Goal: Information Seeking & Learning: Learn about a topic

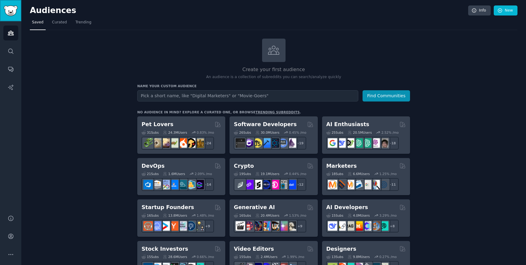
click at [14, 12] on img "Sidebar" at bounding box center [11, 10] width 14 height 11
click at [11, 234] on icon "Sidebar" at bounding box center [10, 236] width 5 height 5
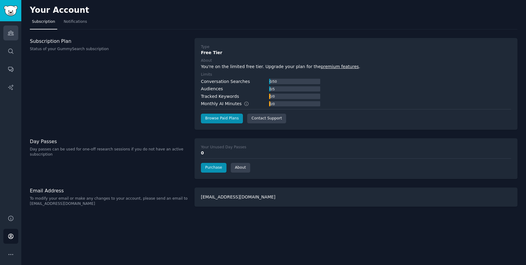
click at [7, 32] on link "Audiences" at bounding box center [10, 33] width 15 height 15
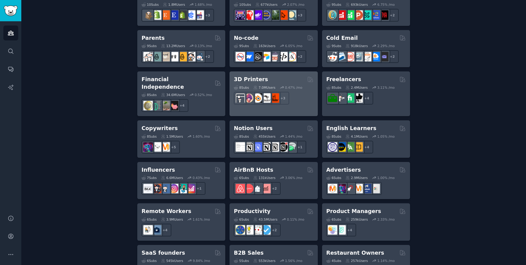
scroll to position [394, 0]
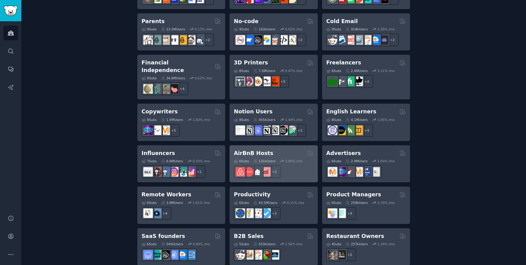
click at [253, 150] on h2 "AirBnB Hosts" at bounding box center [253, 154] width 39 height 8
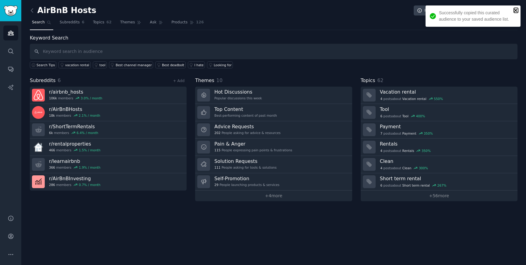
click at [516, 10] on icon "close" at bounding box center [515, 10] width 3 height 3
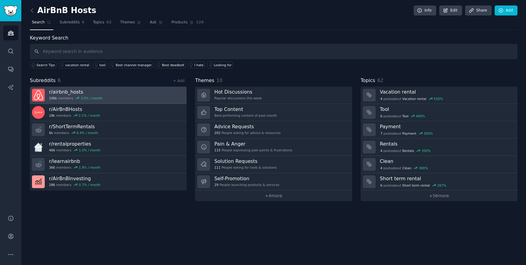
click at [79, 91] on h3 "r/ airbnb_hosts" at bounding box center [75, 92] width 53 height 6
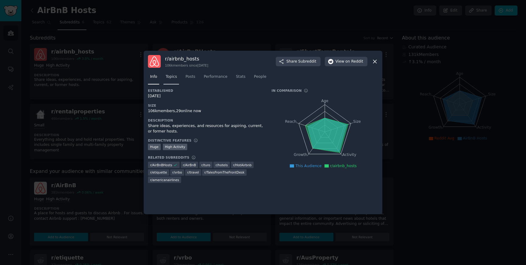
click at [176, 80] on link "Topics" at bounding box center [171, 78] width 16 height 12
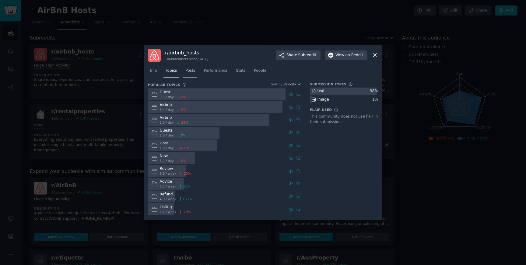
click at [189, 71] on span "Posts" at bounding box center [190, 70] width 10 height 5
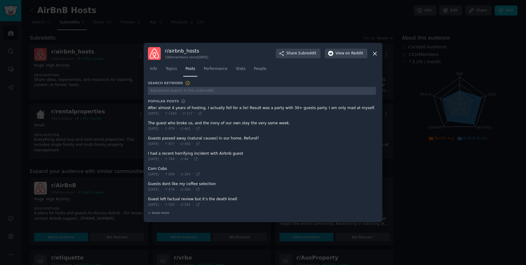
click at [375, 54] on icon at bounding box center [374, 53] width 3 height 3
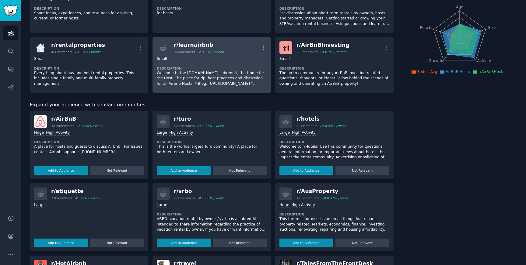
scroll to position [73, 0]
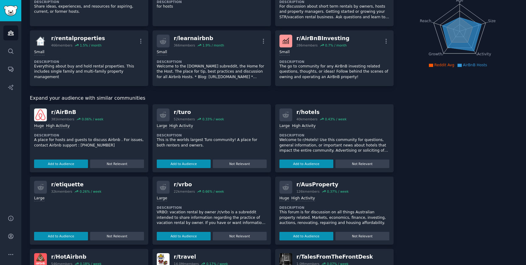
click at [118, 143] on p "A place for hosts and guests to discuss Airbnb . For issues, contact Airbnb sup…" at bounding box center [89, 143] width 110 height 11
click at [59, 109] on div "r/ AirBnB" at bounding box center [77, 113] width 52 height 8
click at [43, 141] on p "A place for hosts and guests to discuss Airbnb . For issues, contact Airbnb sup…" at bounding box center [89, 143] width 110 height 11
drag, startPoint x: 43, startPoint y: 141, endPoint x: 107, endPoint y: 145, distance: 64.4
click at [104, 145] on p "A place for hosts and guests to discuss Airbnb . For issues, contact Airbnb sup…" at bounding box center [89, 143] width 110 height 11
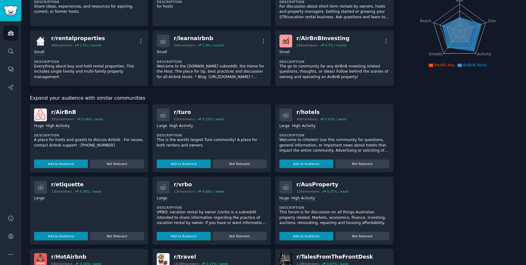
drag, startPoint x: 116, startPoint y: 148, endPoint x: 114, endPoint y: 152, distance: 5.0
click at [116, 148] on p "A place for hosts and guests to discuss Airbnb . For issues, contact Airbnb sup…" at bounding box center [89, 143] width 110 height 11
click at [58, 111] on div "r/ AirBnB" at bounding box center [77, 113] width 52 height 8
click at [41, 118] on img at bounding box center [40, 115] width 13 height 13
click at [60, 113] on div "r/ AirBnB" at bounding box center [77, 113] width 52 height 8
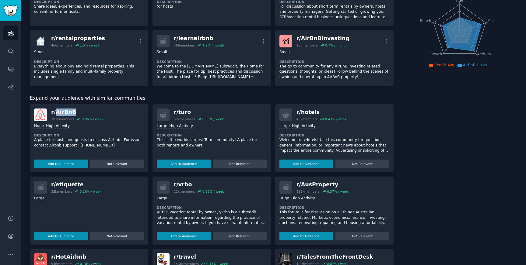
click at [60, 113] on div "r/ AirBnB" at bounding box center [77, 113] width 52 height 8
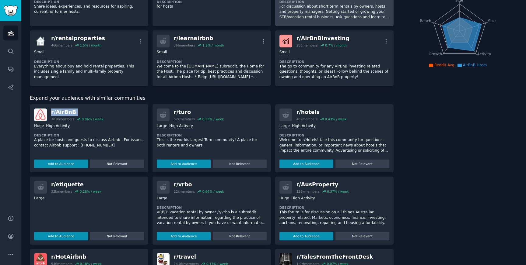
copy div "r/ AirBnB"
